Goal: Transaction & Acquisition: Book appointment/travel/reservation

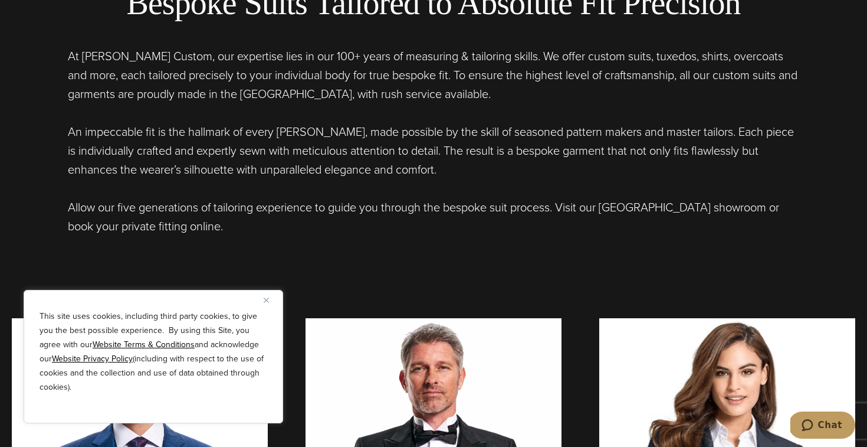
drag, startPoint x: 250, startPoint y: 387, endPoint x: 34, endPoint y: 324, distance: 225.5
click at [34, 324] on div "This site uses cookies, including third party cookies, to give you the best pos…" at bounding box center [154, 356] width 260 height 133
click at [38, 303] on div "This site uses cookies, including third party cookies, to give you the best pos…" at bounding box center [154, 356] width 260 height 133
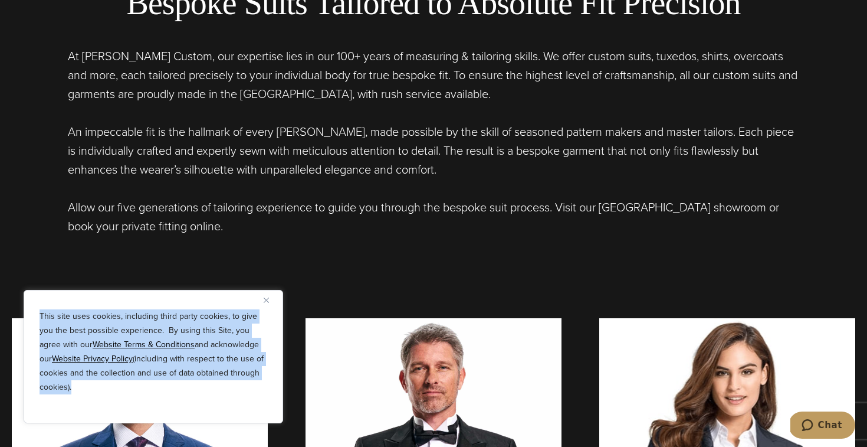
drag, startPoint x: 38, startPoint y: 299, endPoint x: 252, endPoint y: 415, distance: 243.6
click at [252, 415] on div "This site uses cookies, including third party cookies, to give you the best pos…" at bounding box center [154, 356] width 260 height 133
click at [274, 372] on div "This site uses cookies, including third party cookies, to give you the best pos…" at bounding box center [154, 356] width 260 height 133
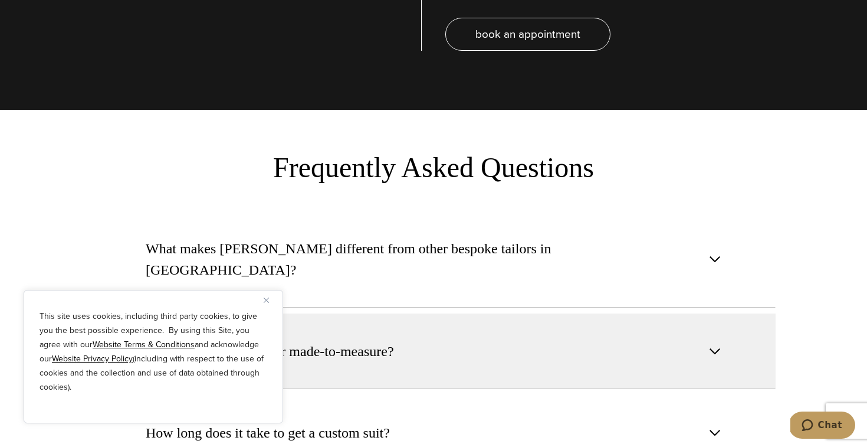
scroll to position [4247, 0]
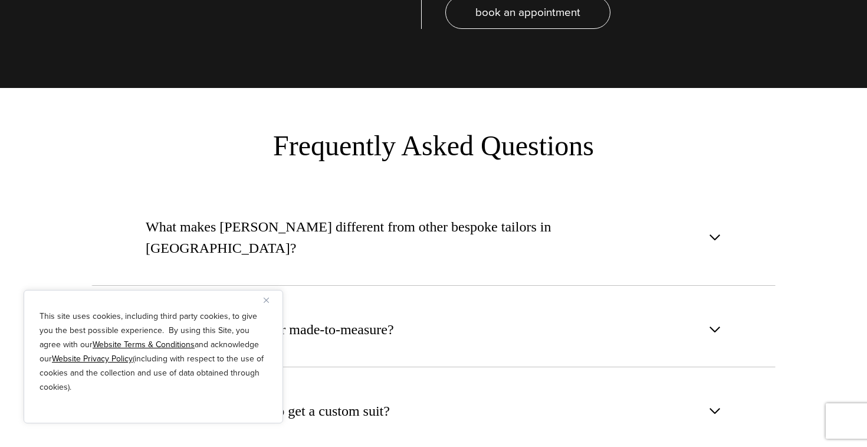
click at [0, 0] on div "Book Now & Receive VIP Benefits Family Owned Since [DATE] First Time Buyers Dis…" at bounding box center [0, 0] width 0 height 0
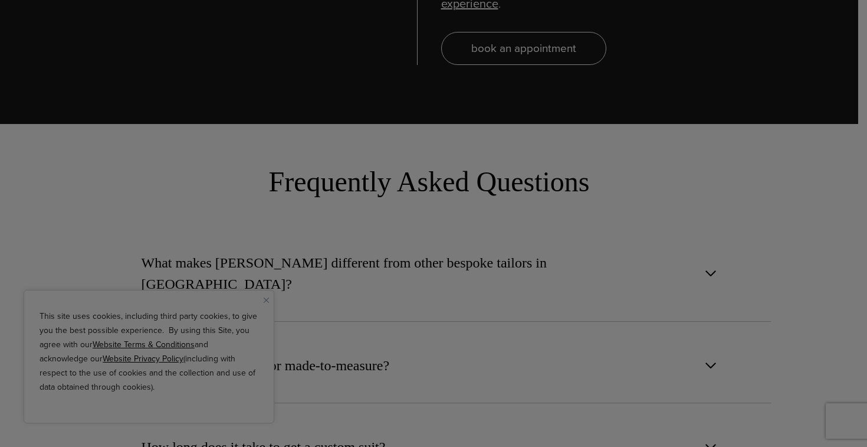
scroll to position [0, 0]
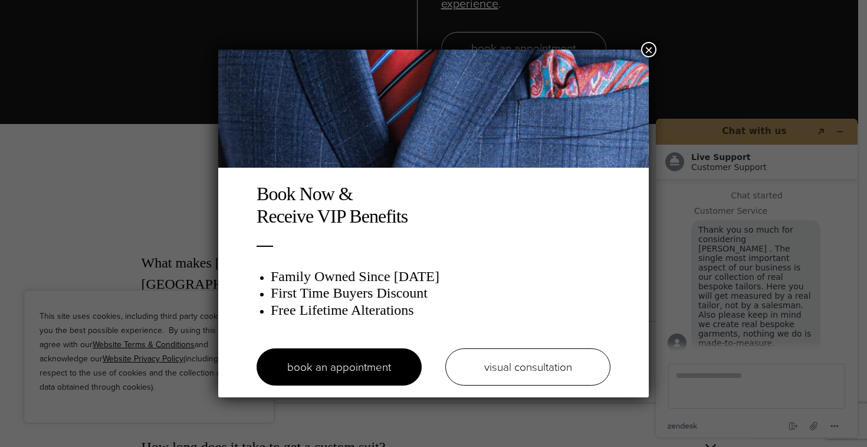
click at [651, 45] on button "×" at bounding box center [648, 49] width 15 height 15
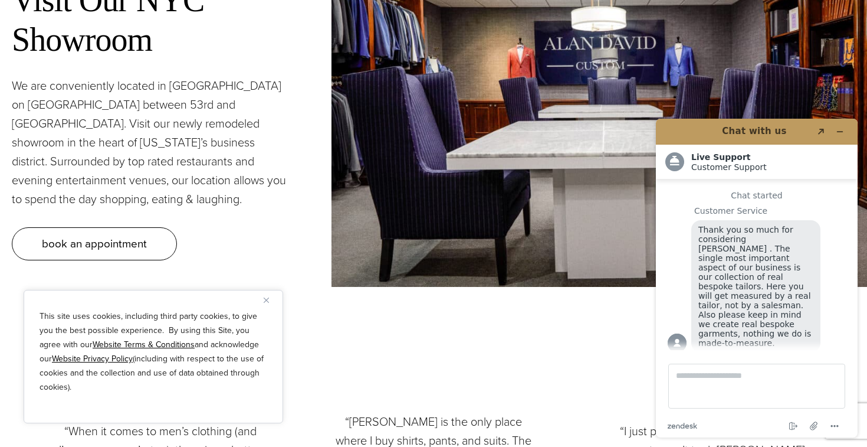
scroll to position [5161, 0]
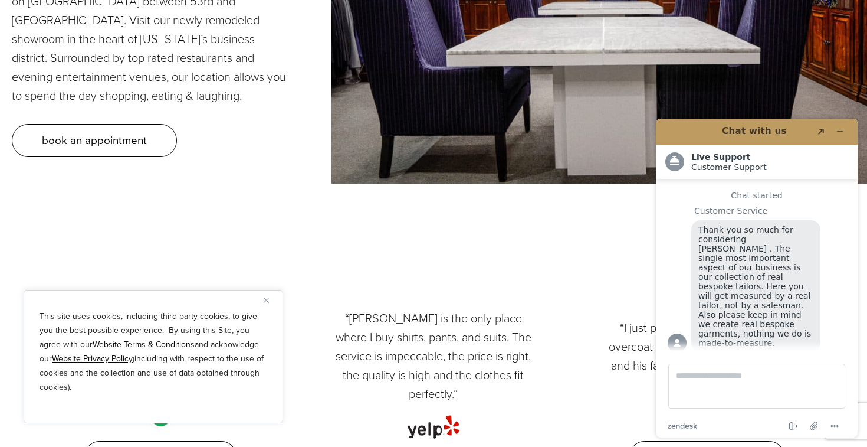
click at [127, 390] on p "This site uses cookies, including third party cookies, to give you the best pos…" at bounding box center [154, 351] width 228 height 85
click at [113, 405] on button at bounding box center [154, 407] width 228 height 7
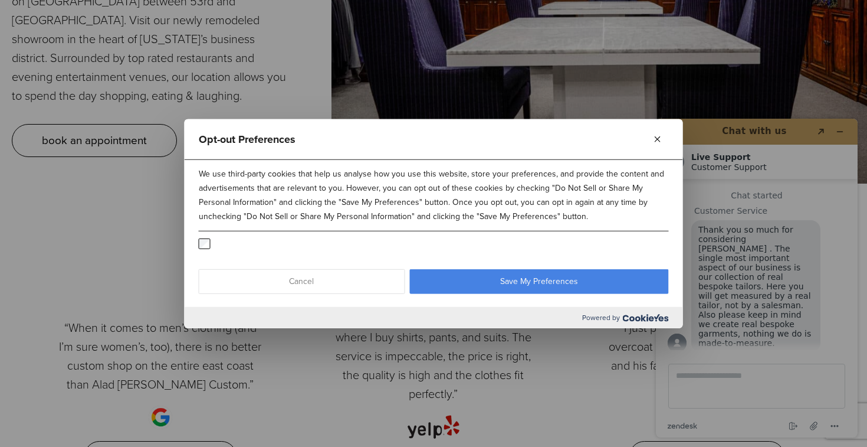
click at [515, 280] on button "Save My Preferences" at bounding box center [539, 281] width 260 height 25
